Goal: Task Accomplishment & Management: Use online tool/utility

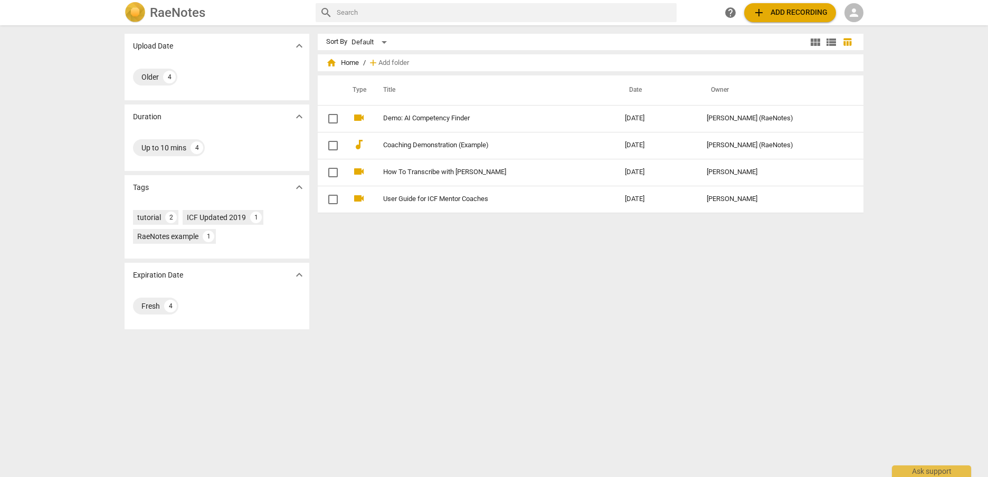
click at [747, 12] on span "person" at bounding box center [853, 12] width 13 height 13
click at [747, 21] on li "Login" at bounding box center [863, 25] width 38 height 25
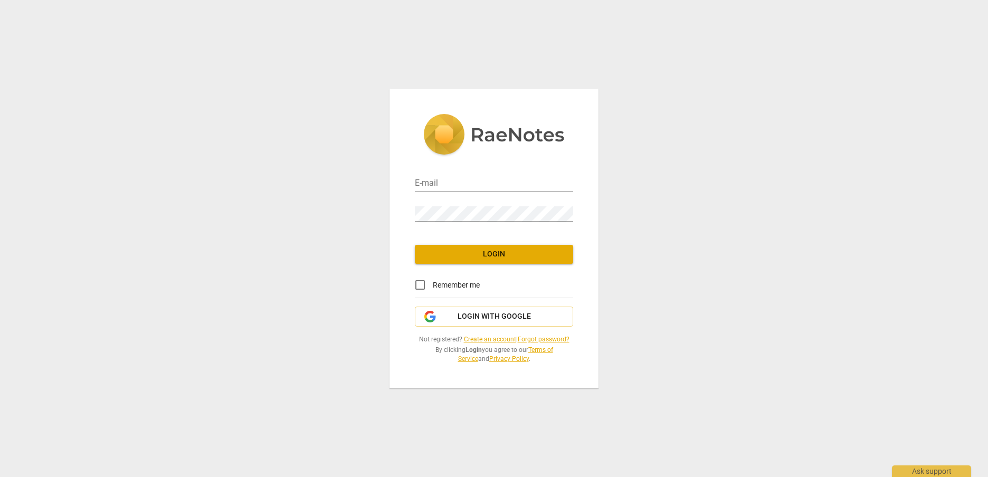
type input "[PERSON_NAME][EMAIL_ADDRESS][DOMAIN_NAME]"
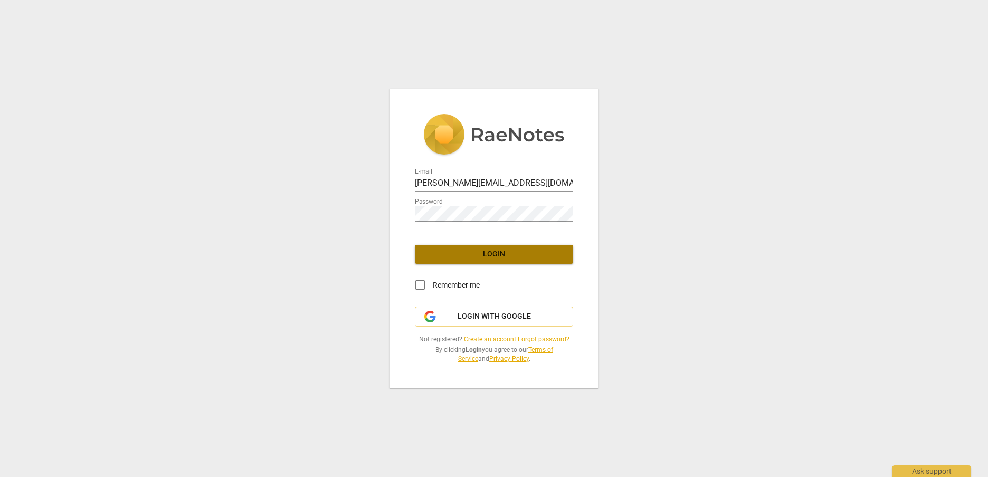
click at [508, 256] on span "Login" at bounding box center [493, 254] width 141 height 11
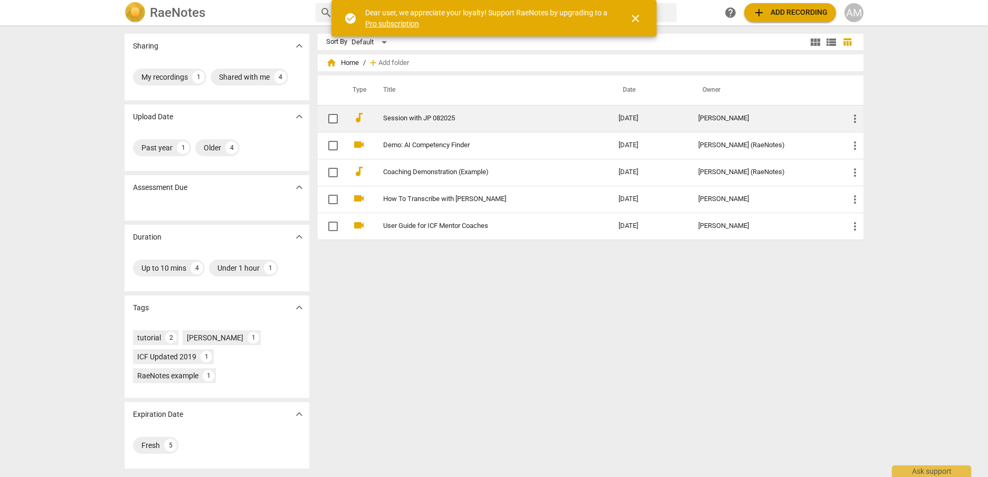
click at [407, 123] on td "Session with JP 082025" at bounding box center [490, 118] width 240 height 27
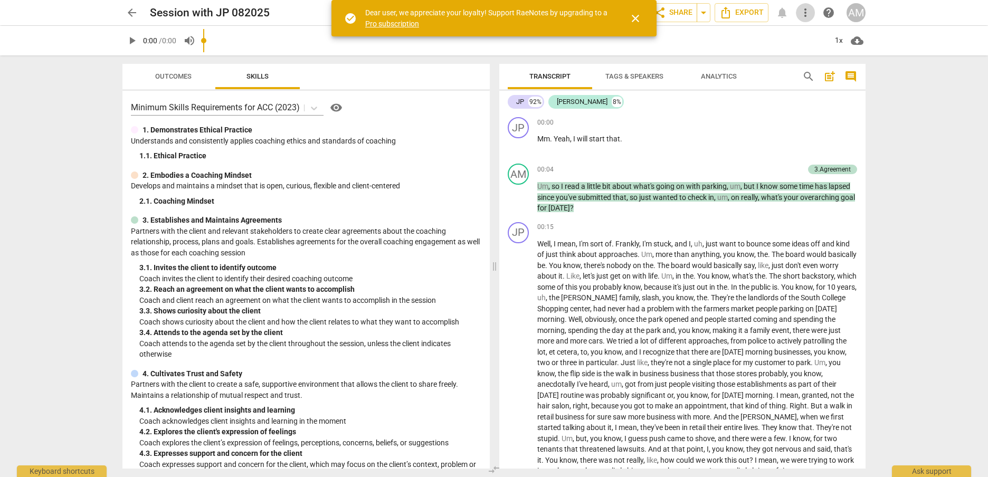
click at [747, 13] on span "more_vert" at bounding box center [805, 12] width 13 height 13
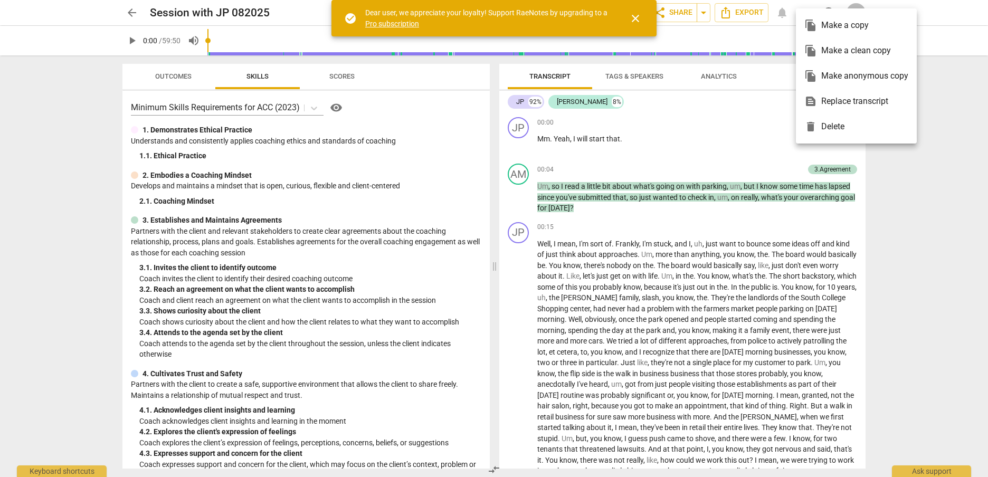
click at [747, 40] on div at bounding box center [494, 238] width 988 height 477
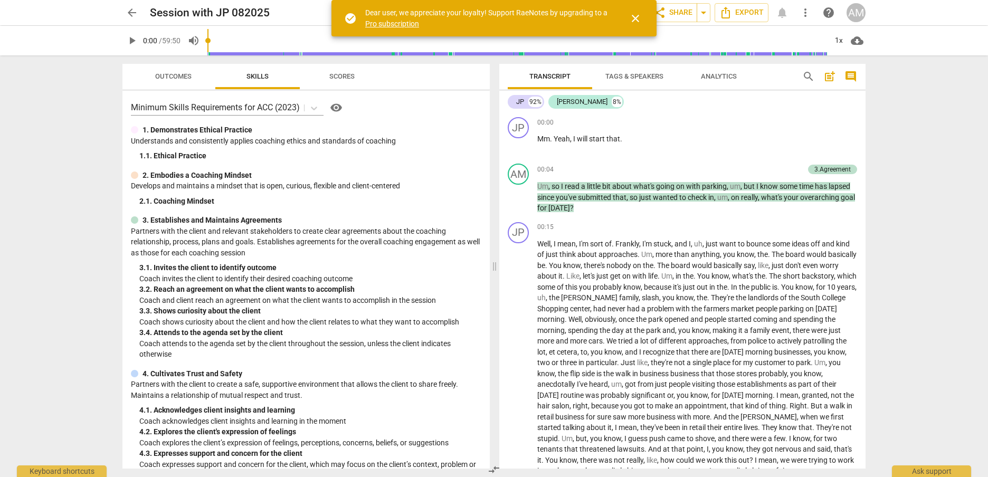
click at [641, 20] on span "close" at bounding box center [635, 18] width 13 height 13
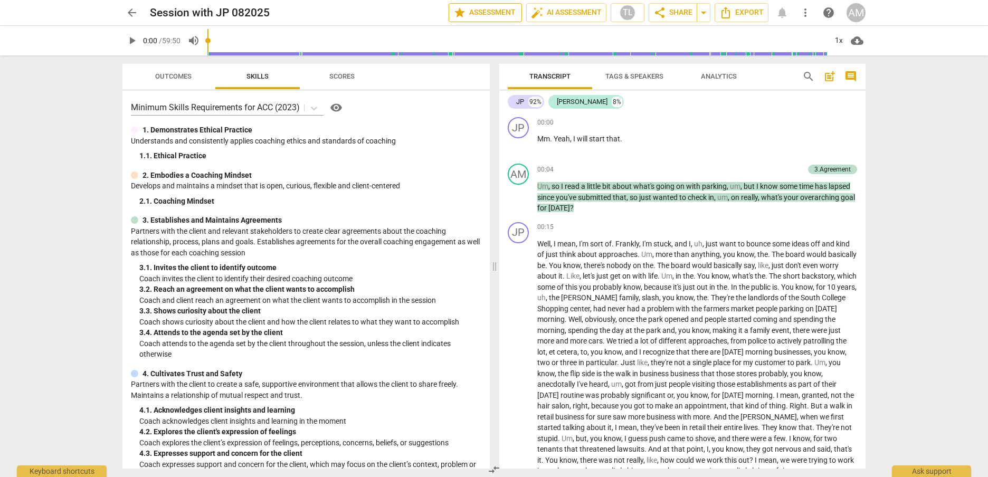
click at [472, 8] on span "star Assessment" at bounding box center [485, 12] width 64 height 13
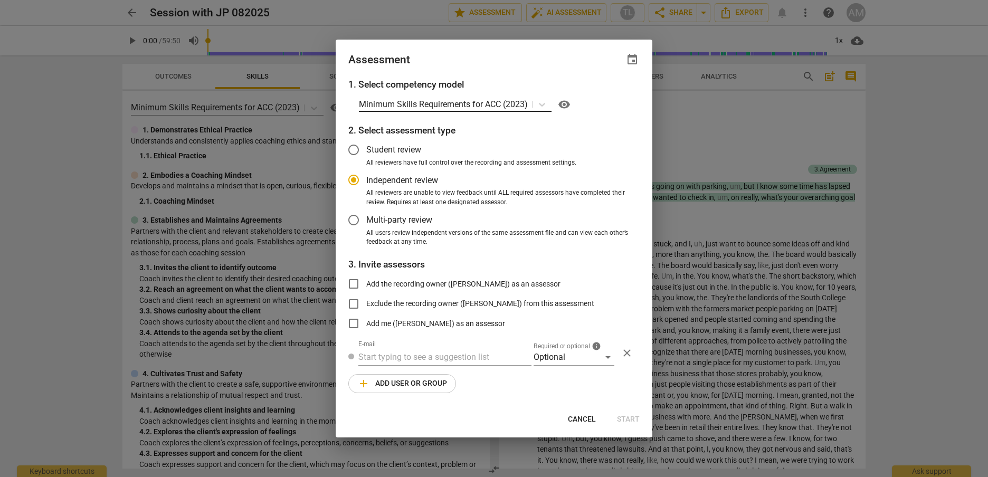
click at [498, 106] on p "Minimum Skills Requirements for ACC (2023)" at bounding box center [443, 104] width 169 height 12
radio input "false"
click at [540, 103] on icon at bounding box center [542, 105] width 6 height 4
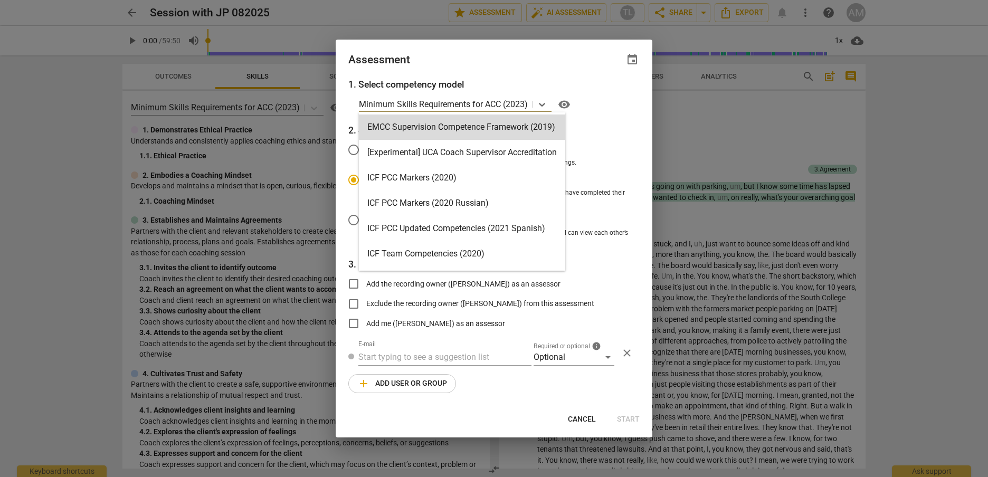
paste input "$4,125.00"
type input "$4,125.00"
radio input "false"
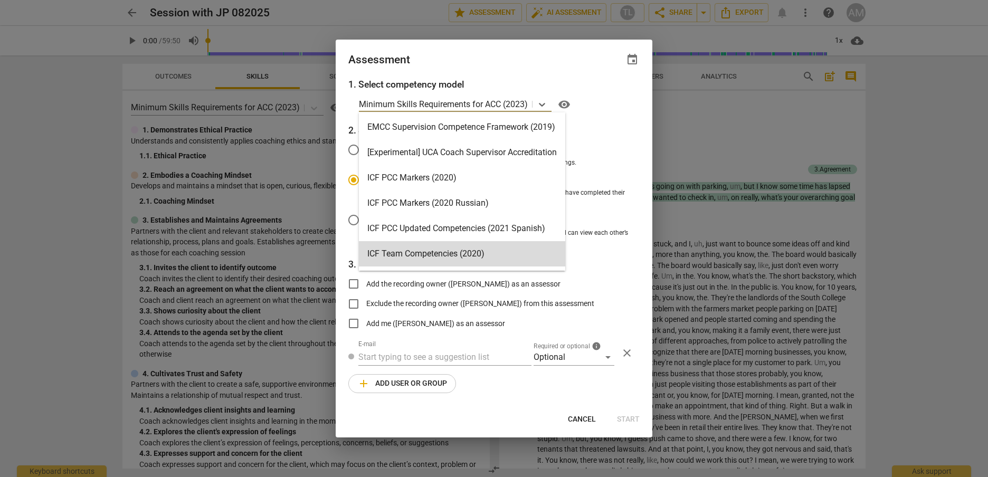
scroll to position [251, 0]
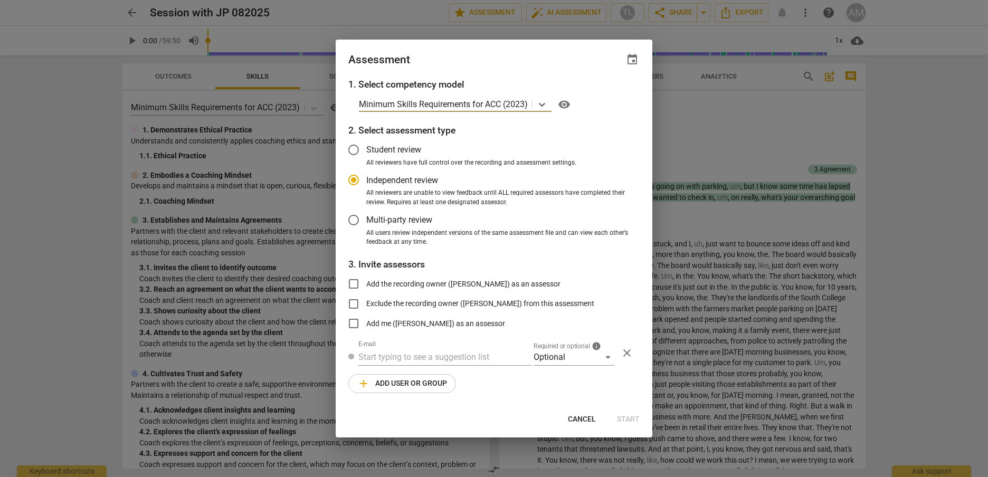
radio input "false"
drag, startPoint x: 356, startPoint y: 102, endPoint x: 520, endPoint y: 111, distance: 163.8
click at [520, 111] on div "1. Select competency model Minimum Skills Requirements for ACC (2023) visibilit…" at bounding box center [494, 242] width 317 height 328
copy p "Minimum Skills Requirements for ACC (2023)"
